Goal: Check status

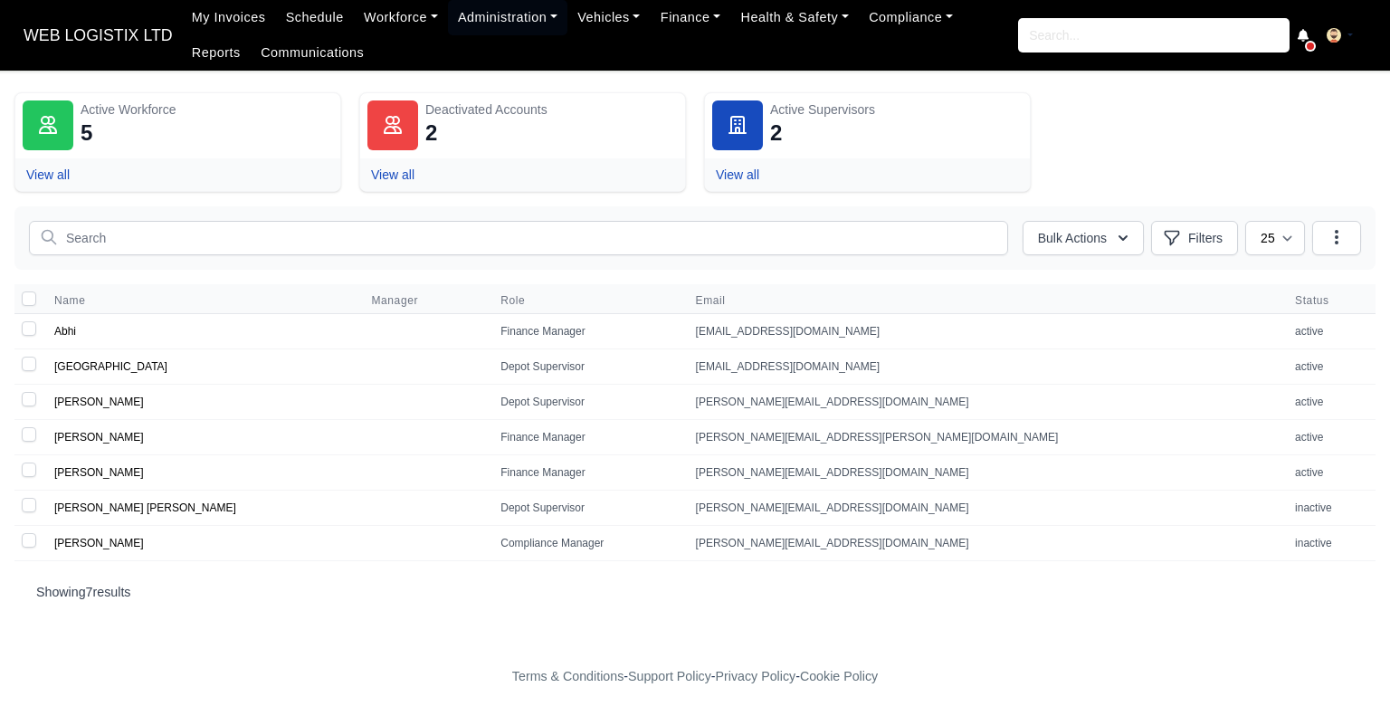
click at [384, 35] on ul "My Invoices Schedule Workforce Manpower Expiring Documents Leave Requests Daily…" at bounding box center [600, 35] width 836 height 71
click at [378, 24] on link "Workforce" at bounding box center [401, 17] width 94 height 35
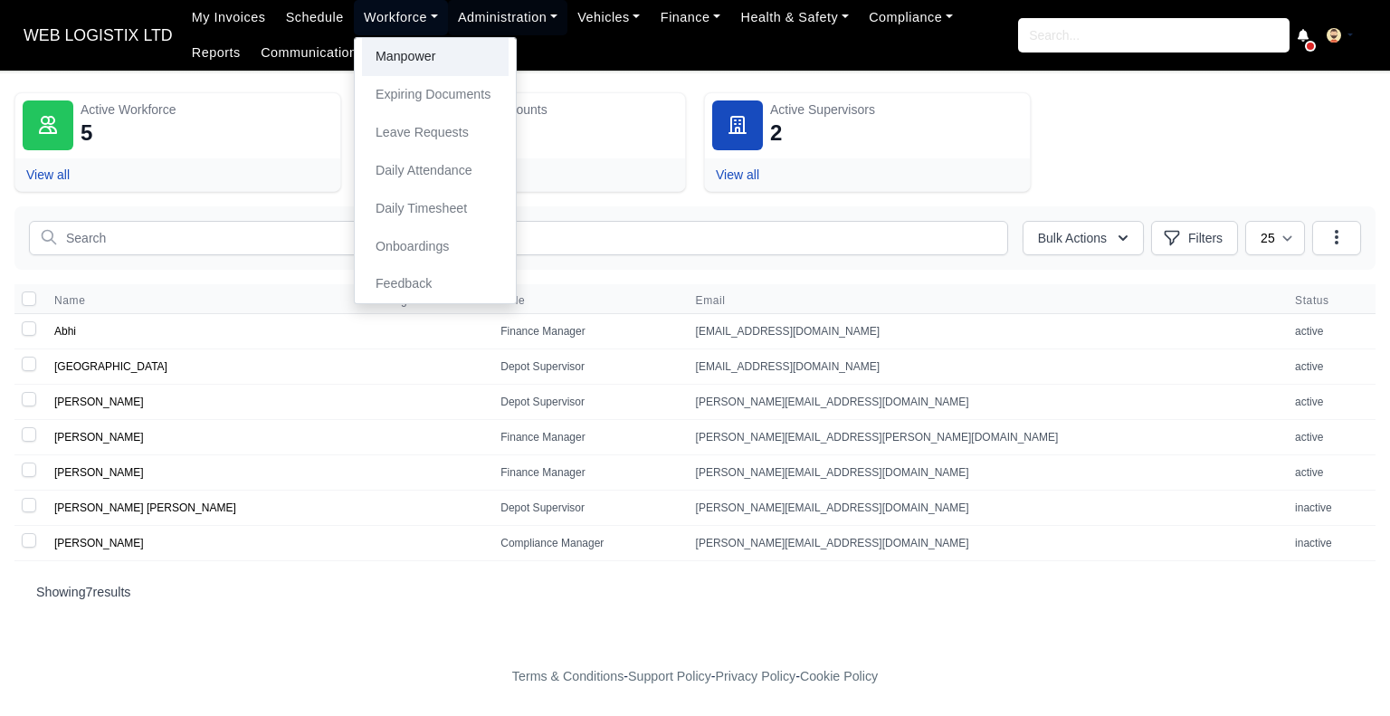
click at [392, 52] on link "Manpower" at bounding box center [435, 57] width 147 height 38
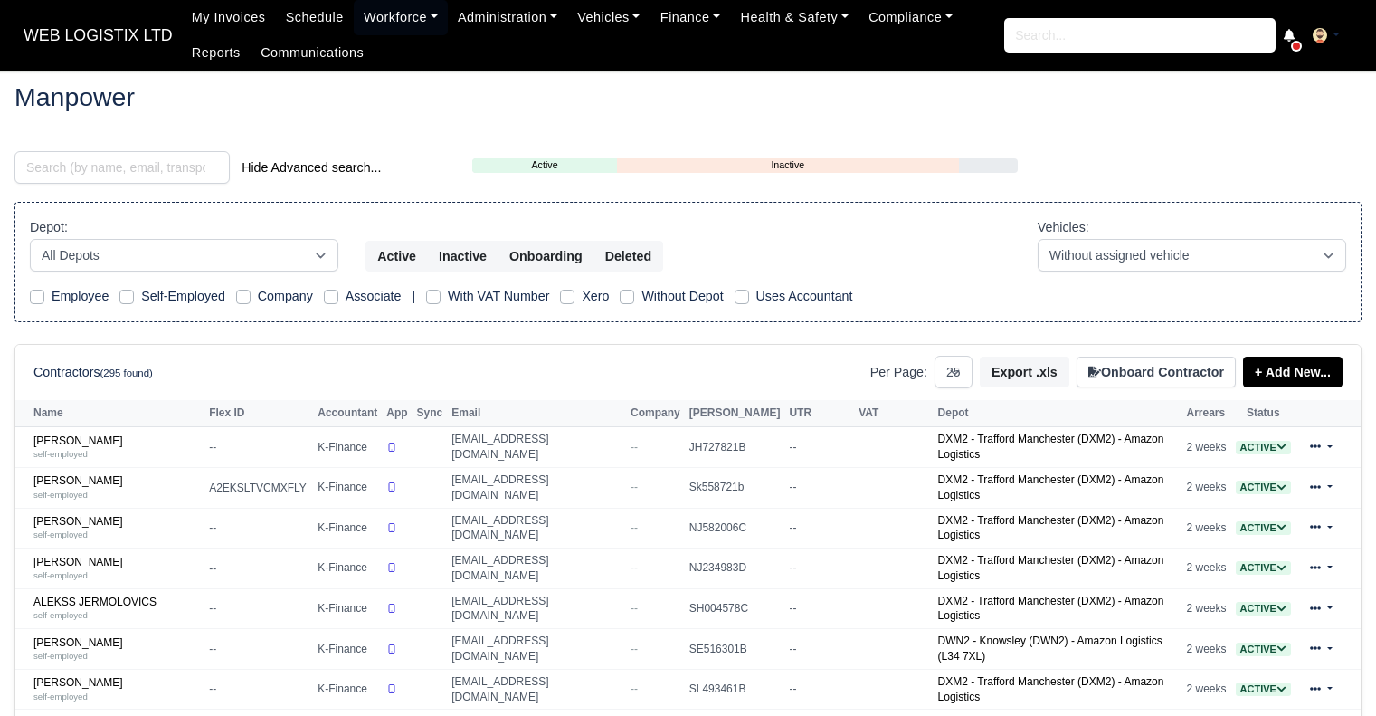
select select "25"
click at [147, 163] on input "search" at bounding box center [121, 167] width 215 height 33
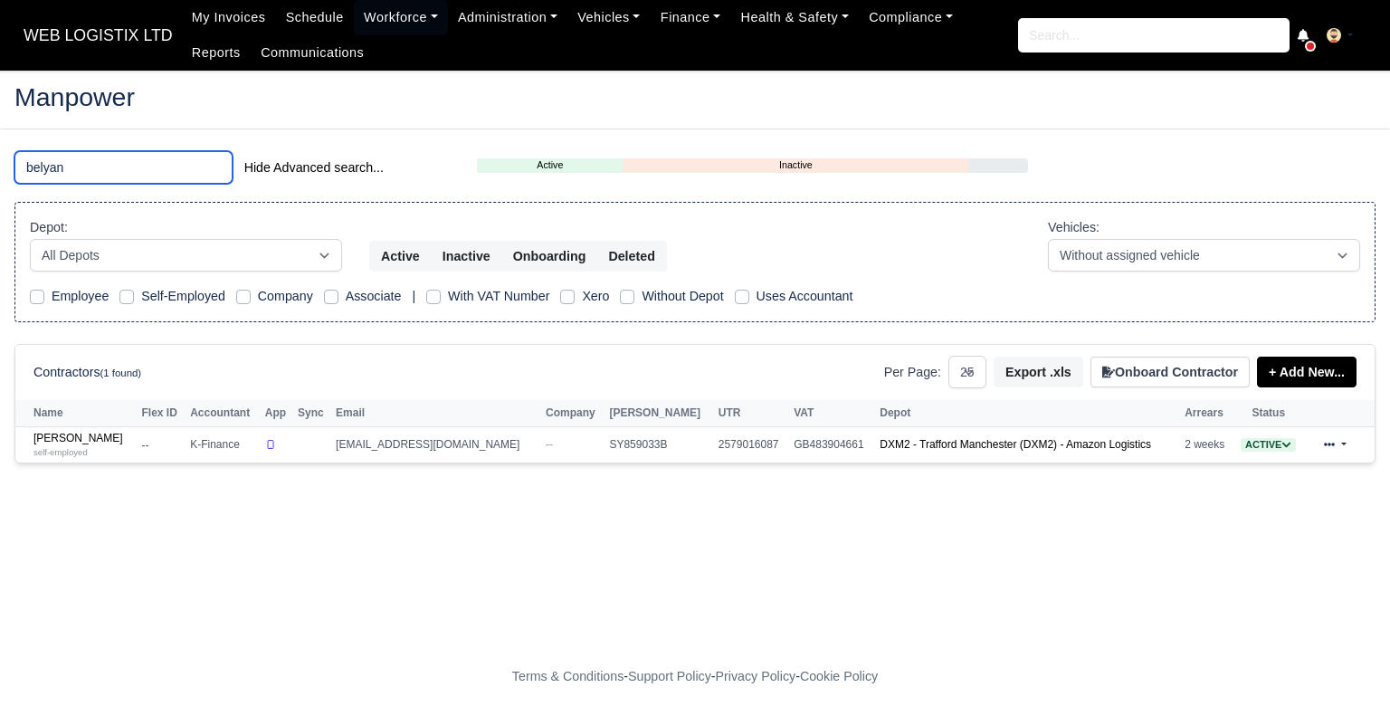
type input "belyan"
click at [71, 442] on link "Belyan Belchev self-employed" at bounding box center [83, 445] width 100 height 26
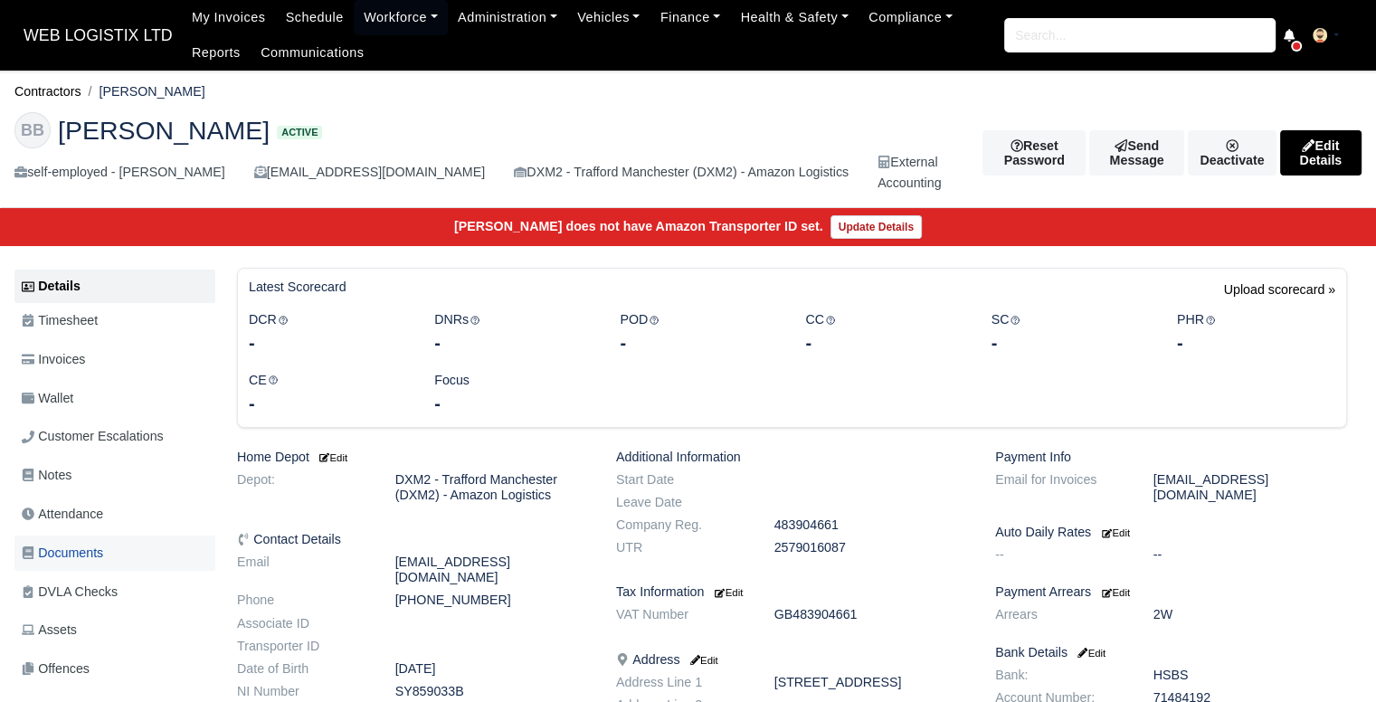
click at [97, 549] on span "Documents" at bounding box center [62, 553] width 81 height 21
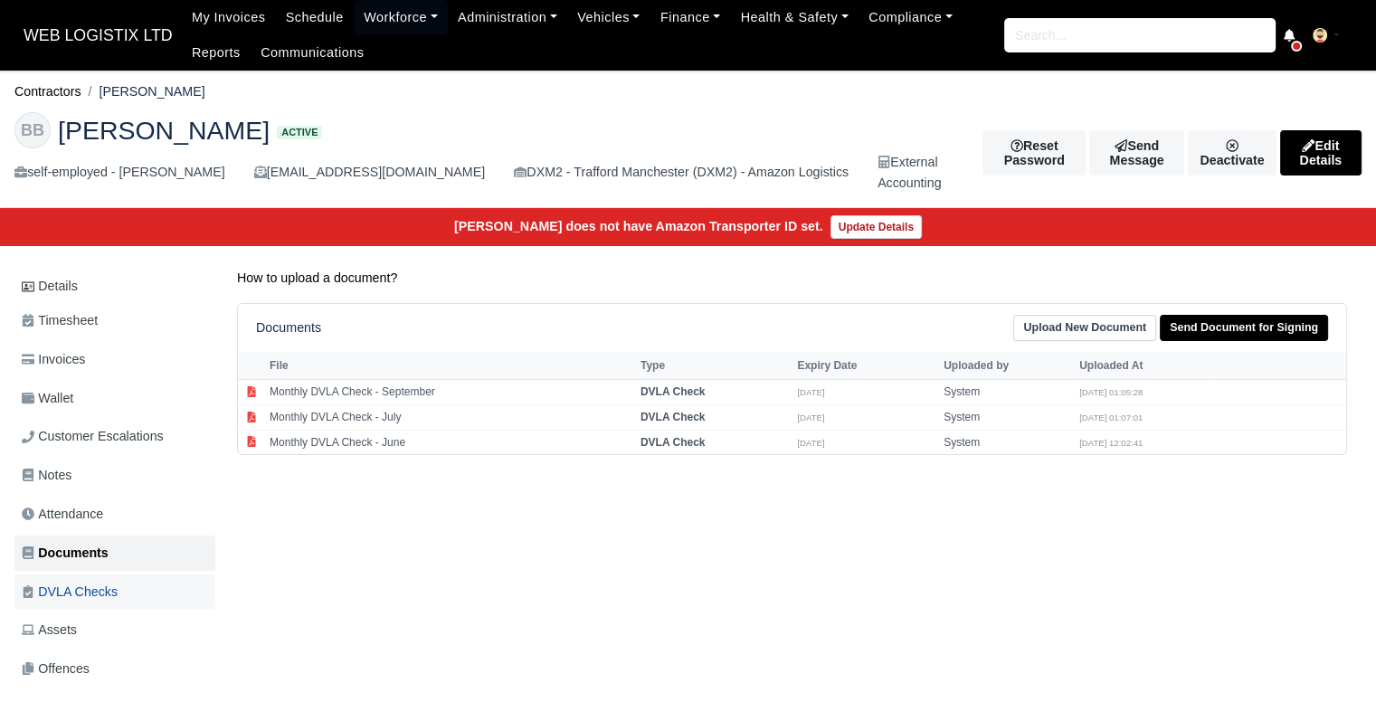
click at [81, 575] on link "DVLA Checks" at bounding box center [114, 592] width 201 height 35
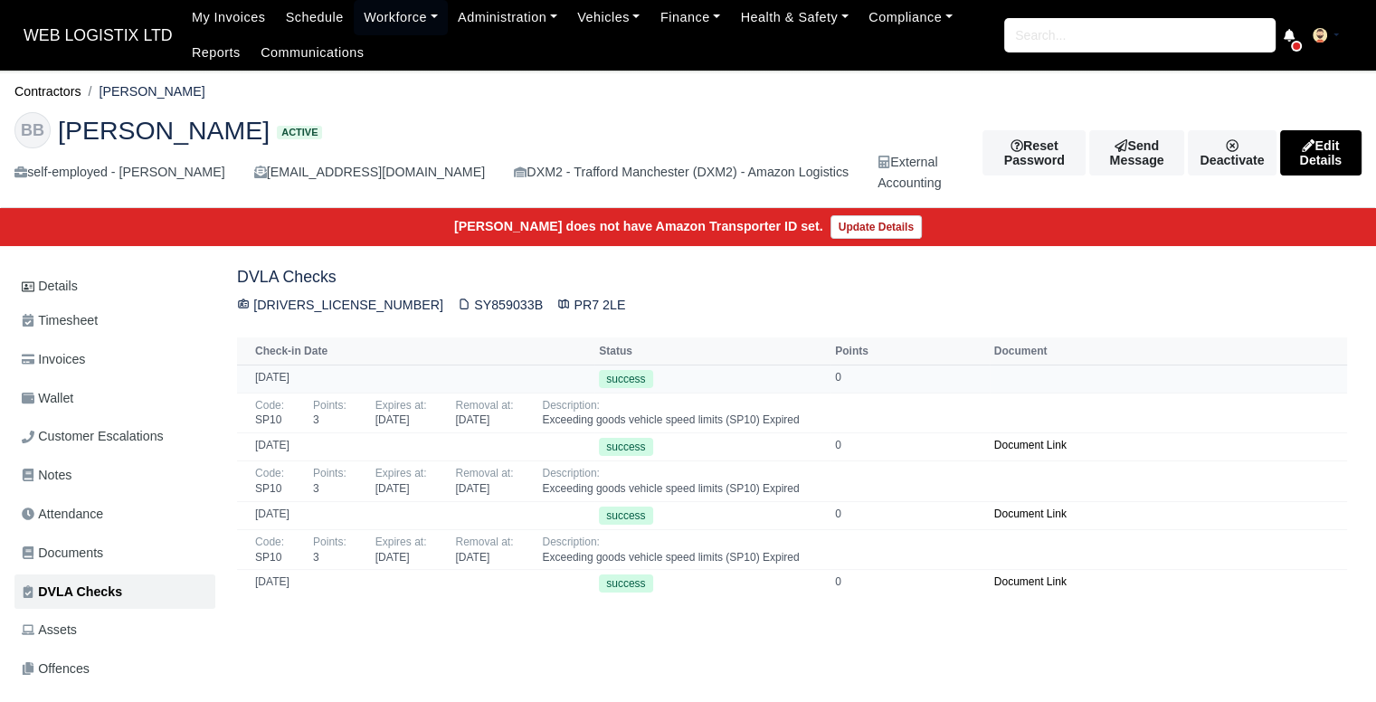
click at [280, 369] on td "[DATE]" at bounding box center [415, 379] width 357 height 28
